Goal: Information Seeking & Learning: Learn about a topic

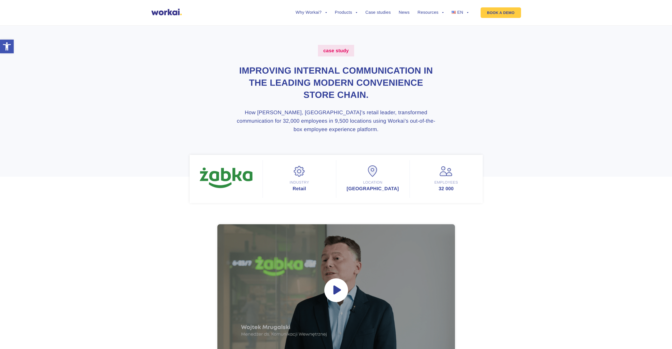
click at [443, 93] on div "case study IMPROVING INTERNAL COMMUNICATION IN THE LEADING MODERN CONVENIENCE S…" at bounding box center [335, 124] width 293 height 158
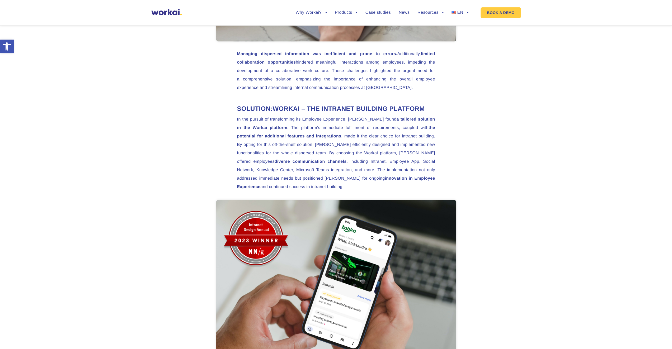
scroll to position [792, 0]
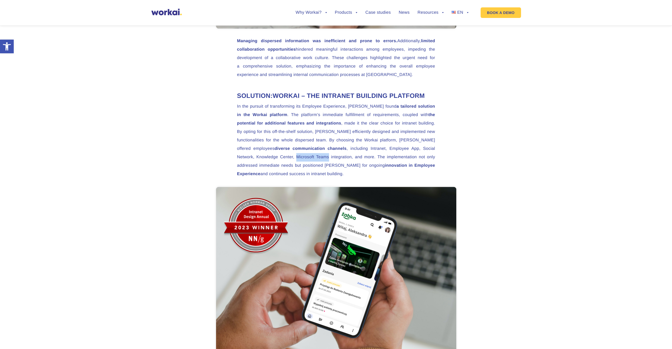
drag, startPoint x: 268, startPoint y: 167, endPoint x: 233, endPoint y: 164, distance: 35.7
click at [233, 164] on div "Żabka Polska , the largest convenience store chain in Central and Eastern Europ…" at bounding box center [336, 200] width 208 height 1534
click at [465, 152] on div "Żabka Polska , the largest convenience store chain in Central and Eastern Europ…" at bounding box center [336, 200] width 672 height 1534
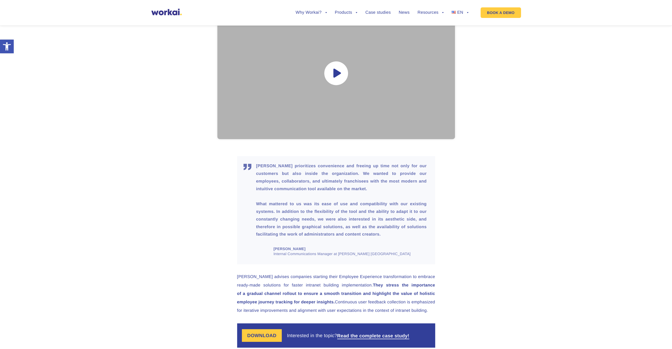
scroll to position [1425, 0]
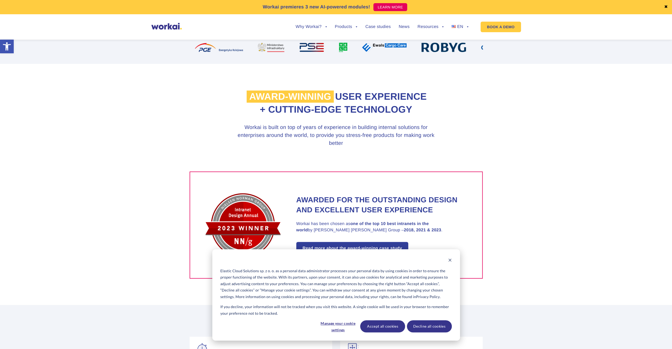
scroll to position [211, 0]
